Goal: Navigation & Orientation: Understand site structure

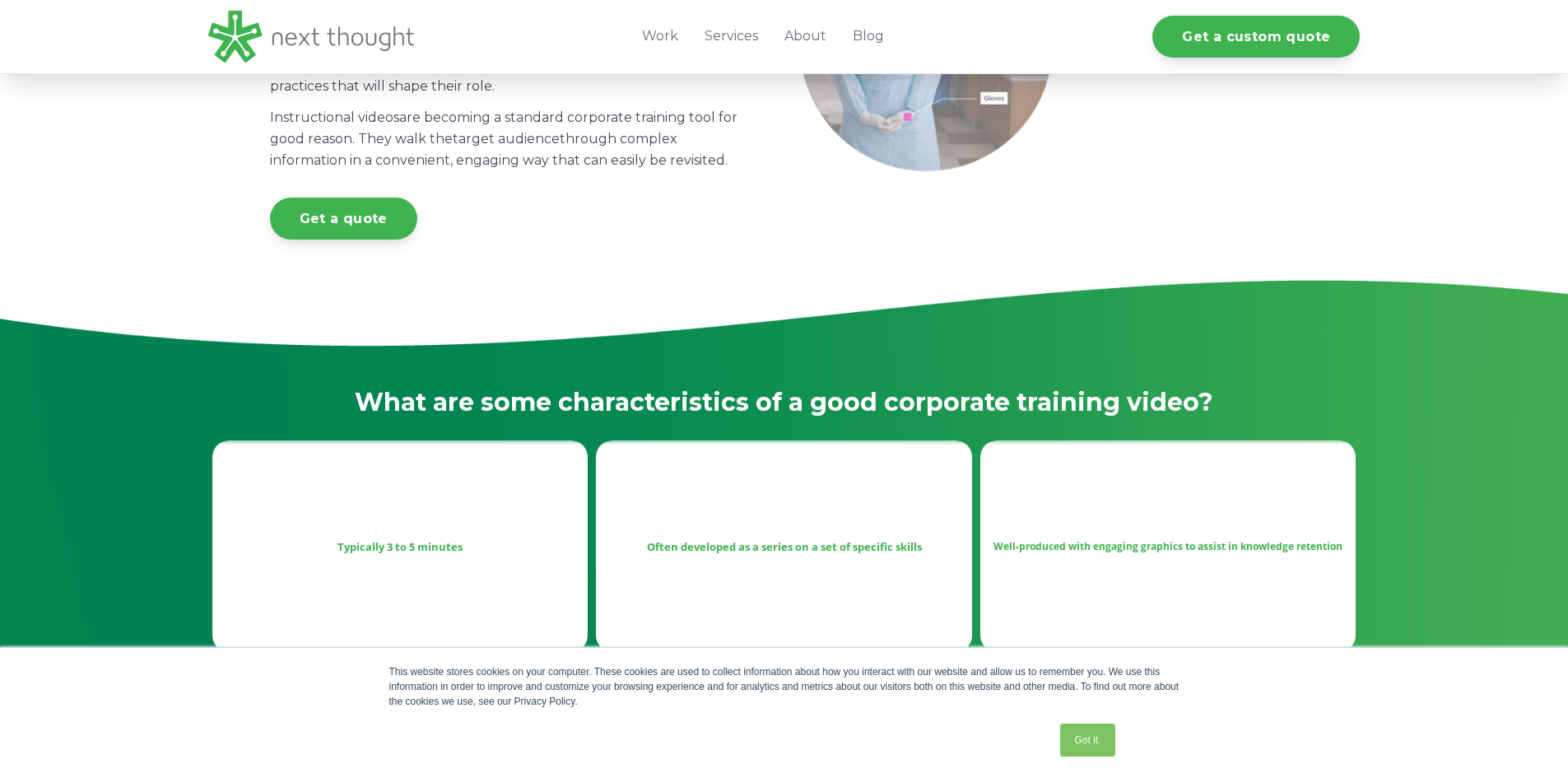
click at [736, 46] on link "Services" at bounding box center [731, 36] width 80 height 73
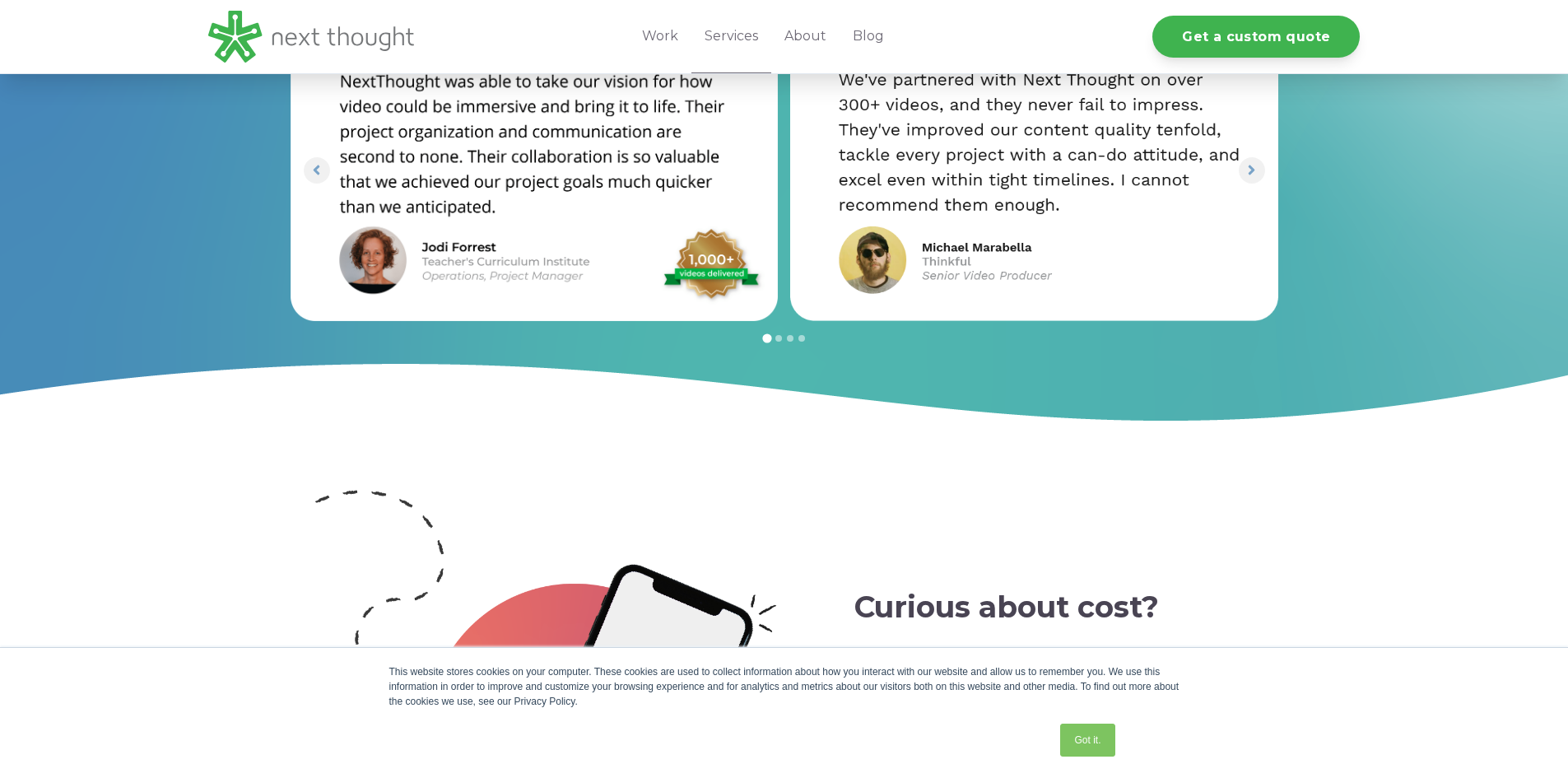
scroll to position [2801, 0]
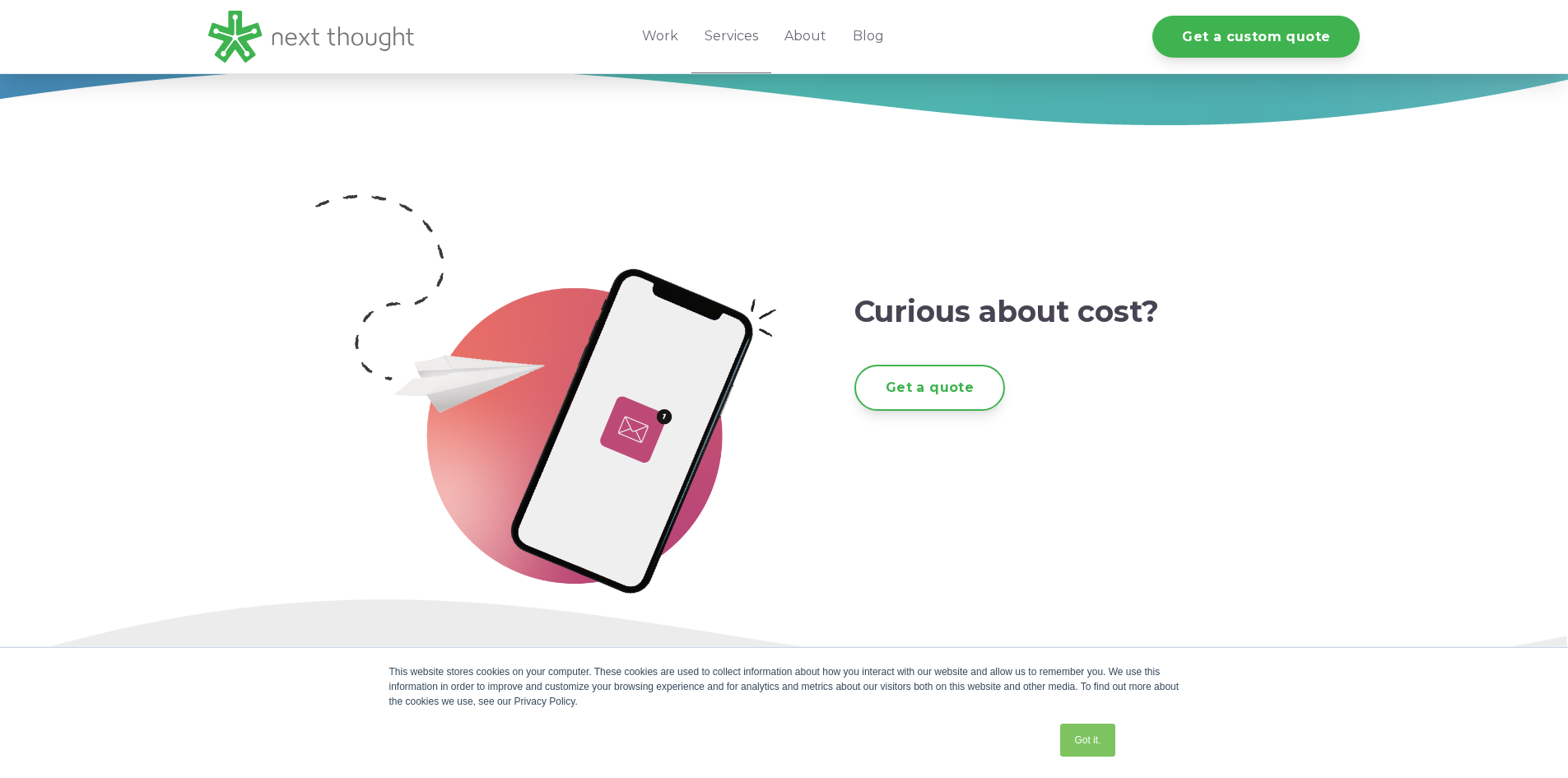
click at [800, 35] on link "About" at bounding box center [806, 36] width 68 height 73
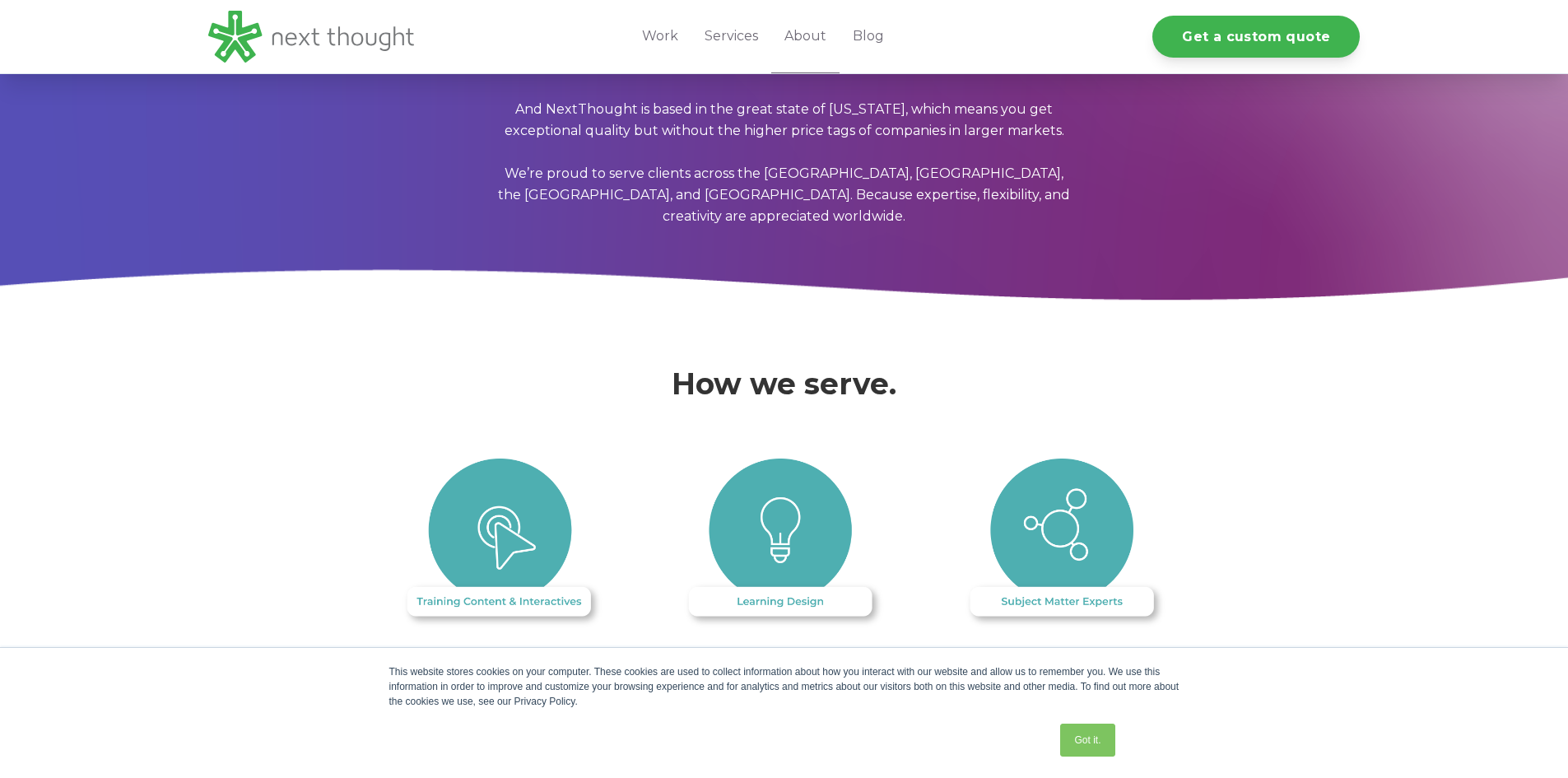
scroll to position [1483, 0]
